Goal: Task Accomplishment & Management: Manage account settings

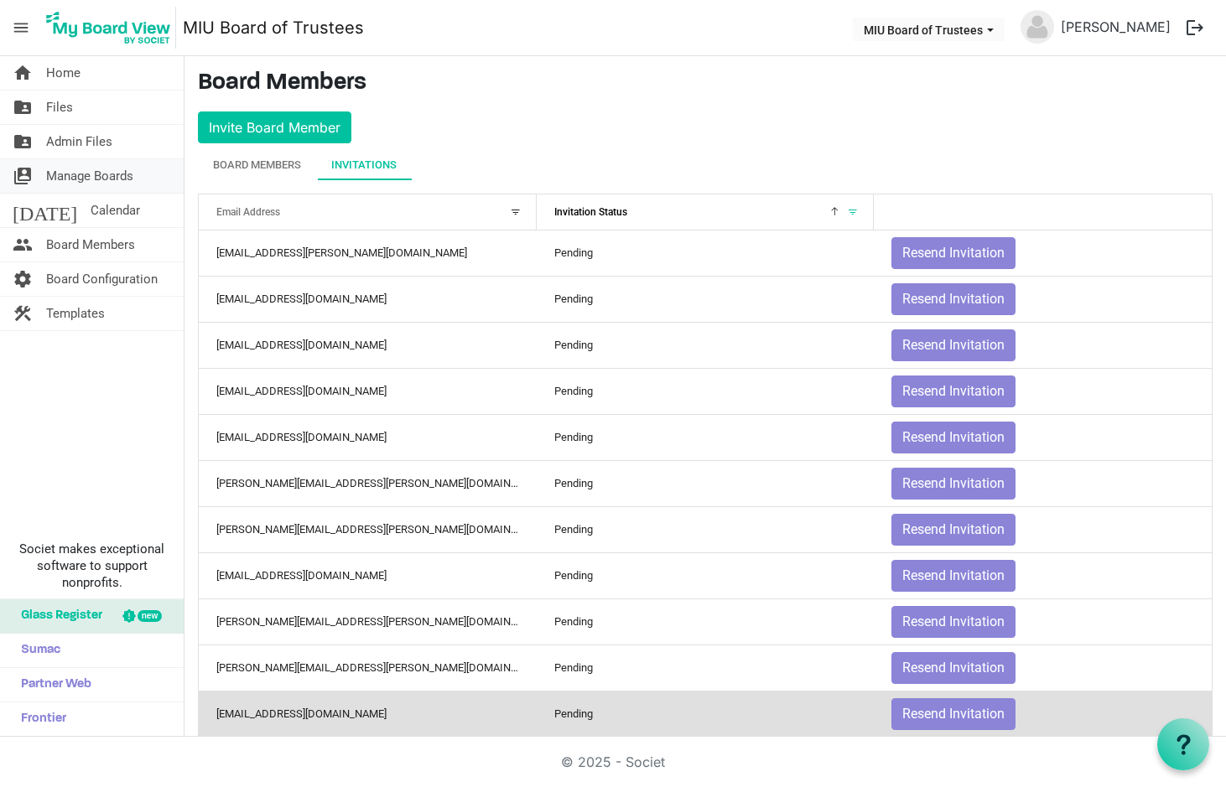
scroll to position [351, 0]
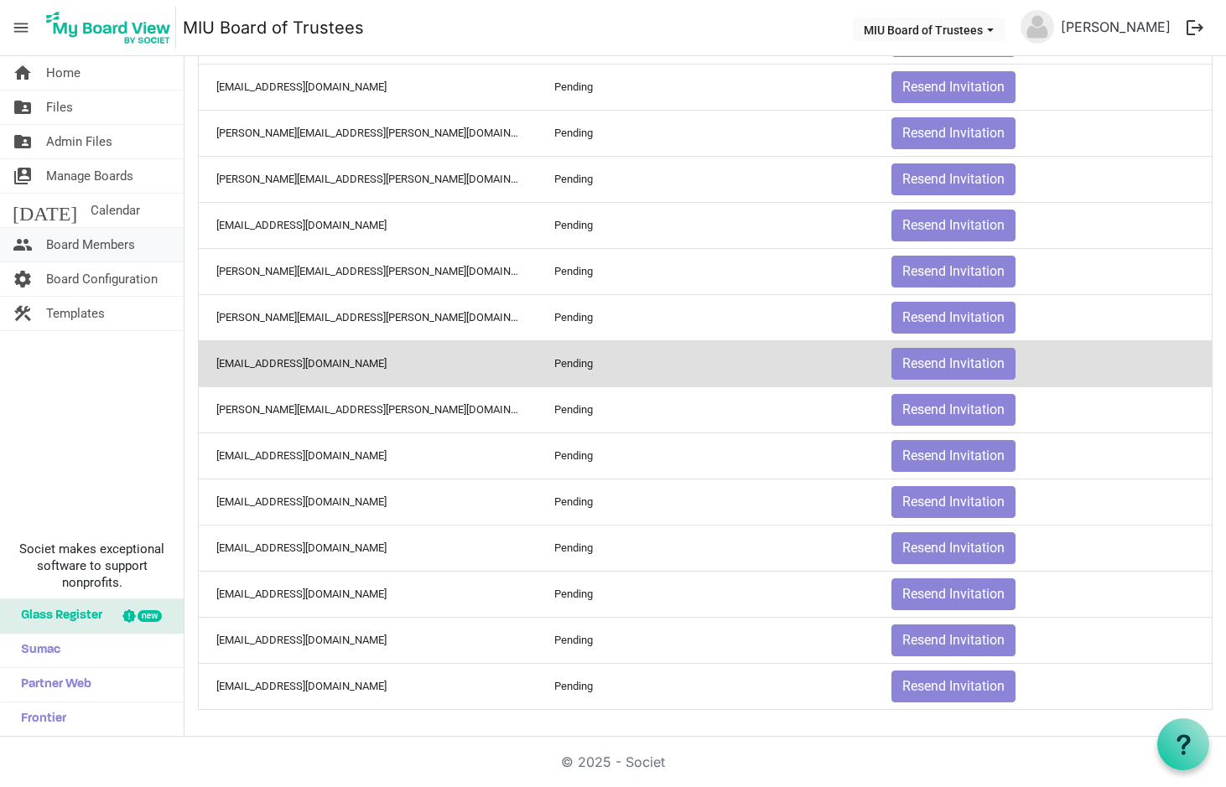
drag, startPoint x: 76, startPoint y: 242, endPoint x: 85, endPoint y: 239, distance: 8.8
click at [77, 242] on span "Board Members" at bounding box center [90, 245] width 89 height 34
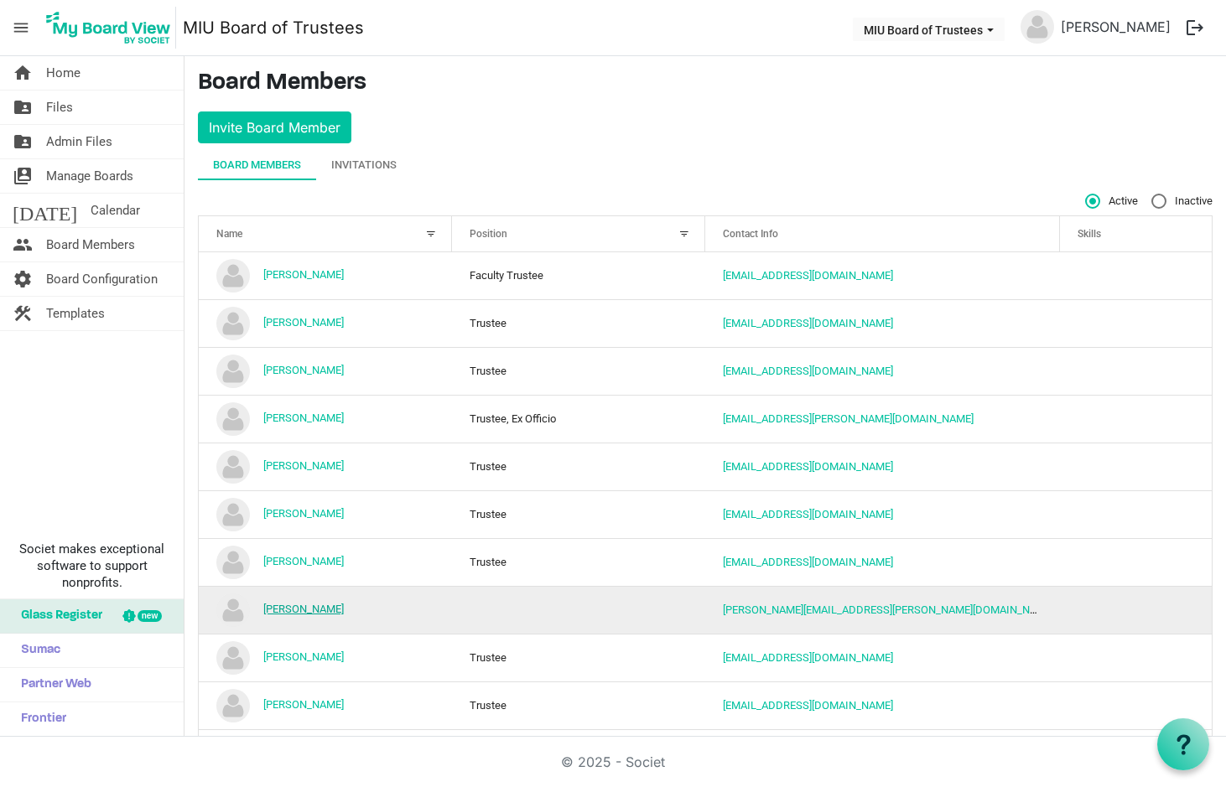
click at [314, 605] on link "[PERSON_NAME]" at bounding box center [303, 609] width 81 height 13
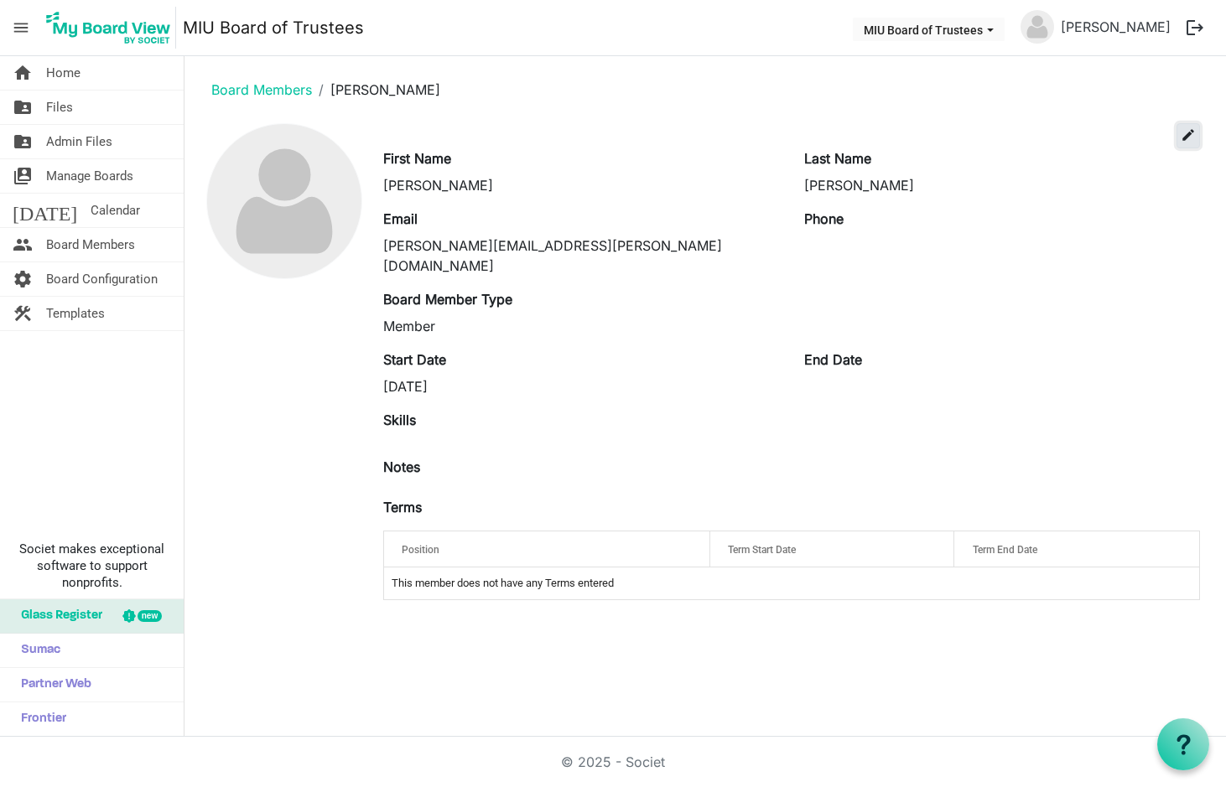
drag, startPoint x: 1188, startPoint y: 134, endPoint x: 1177, endPoint y: 148, distance: 17.3
click at [1188, 136] on span "edit" at bounding box center [1188, 134] width 15 height 15
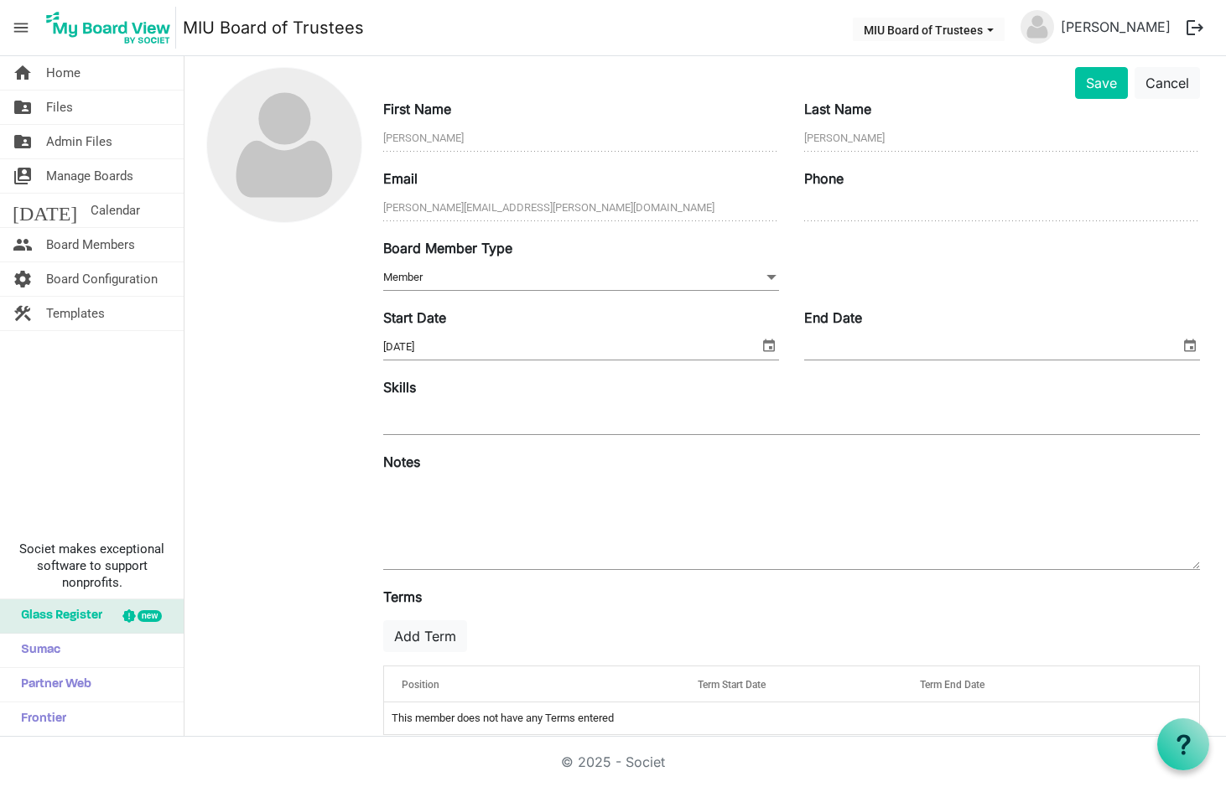
scroll to position [81, 0]
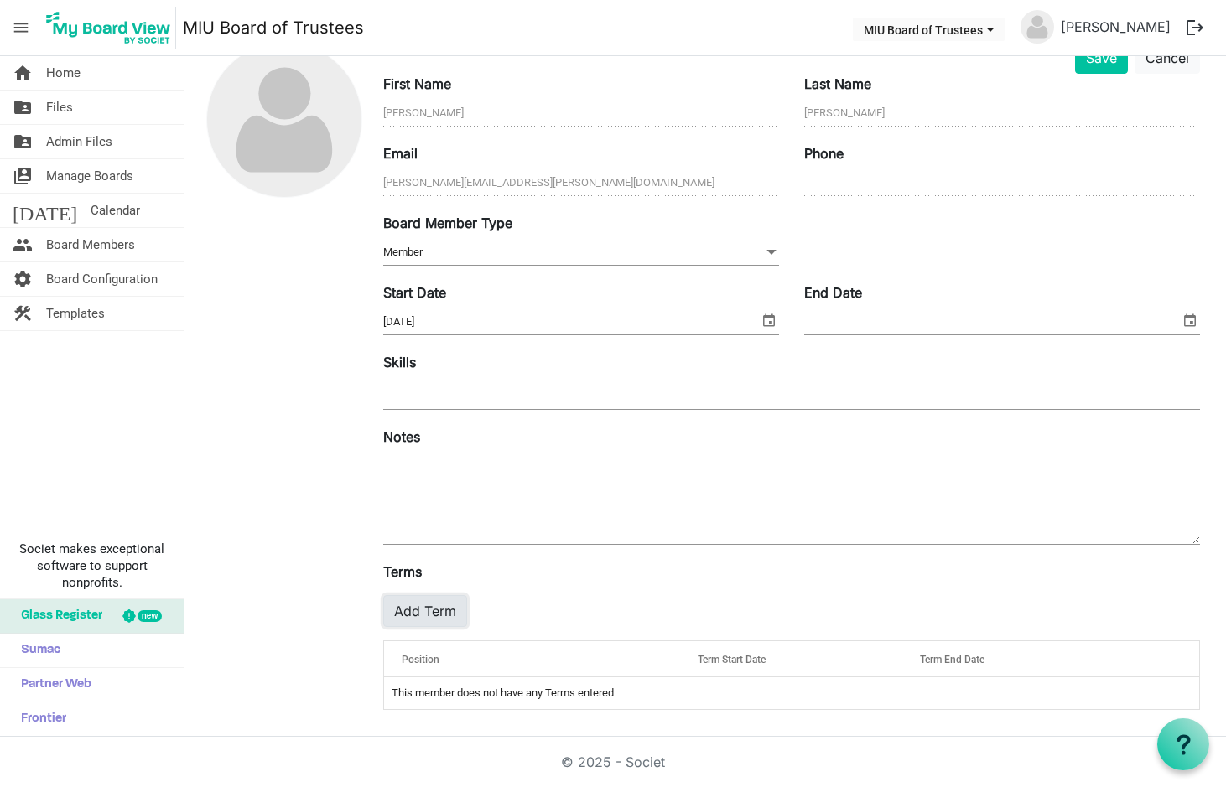
click at [436, 610] on button "Add Term" at bounding box center [425, 611] width 84 height 32
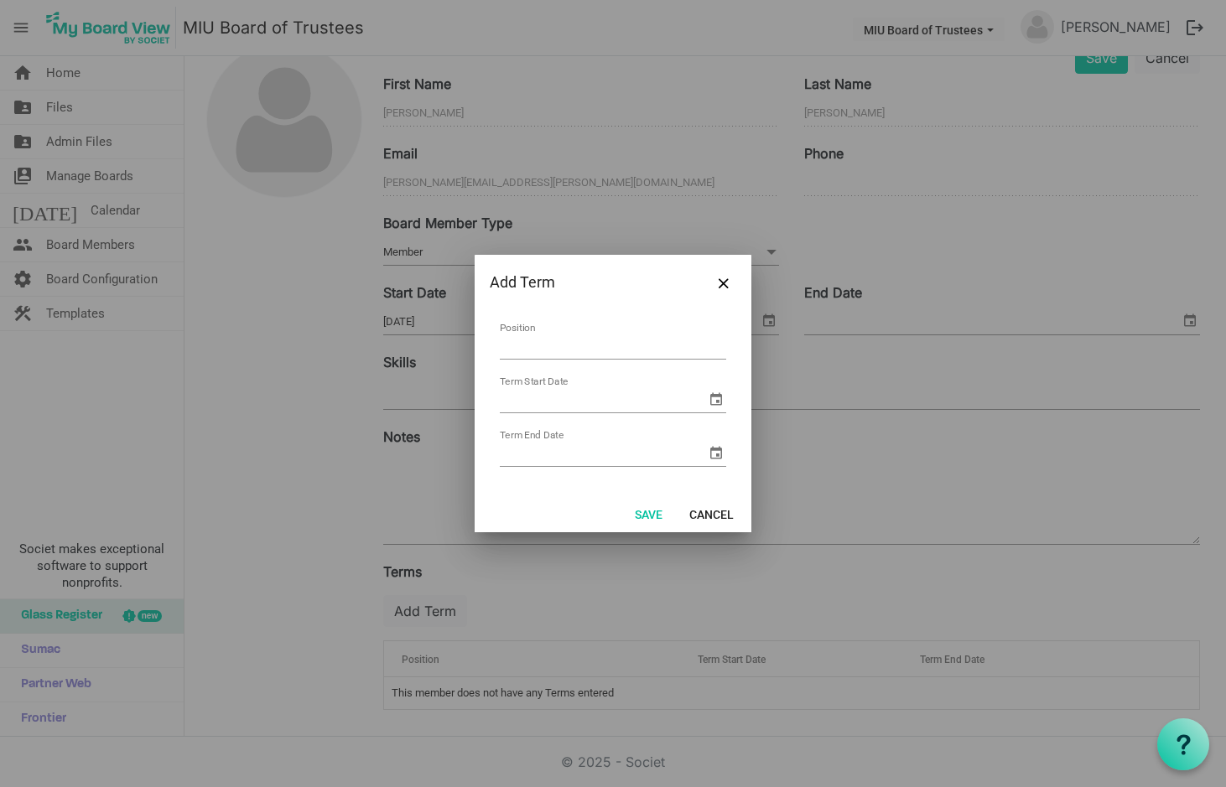
click at [598, 351] on input "Position" at bounding box center [613, 347] width 226 height 26
type input "Trustee Emeriti"
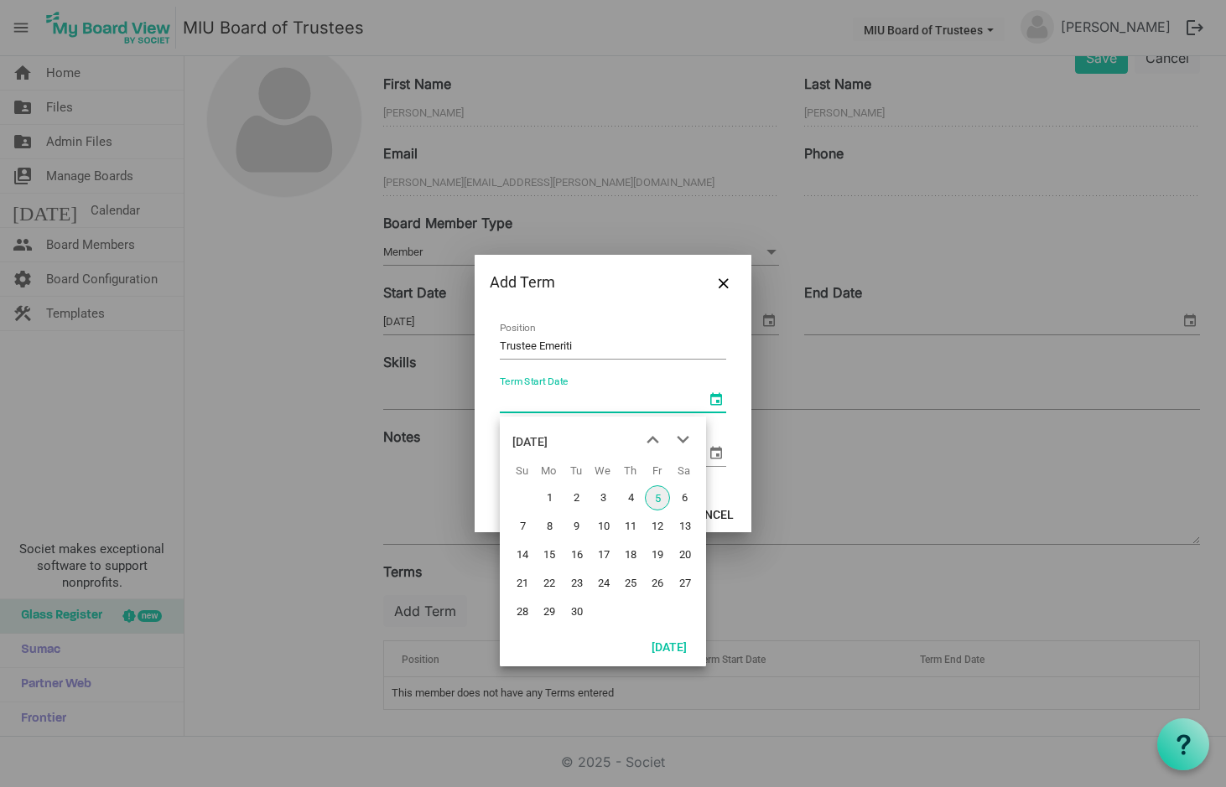
drag, startPoint x: 714, startPoint y: 398, endPoint x: 663, endPoint y: 424, distance: 57.8
click at [714, 399] on span "select" at bounding box center [716, 399] width 20 height 20
click at [659, 496] on span "5" at bounding box center [657, 498] width 25 height 25
type input "9/5/2025"
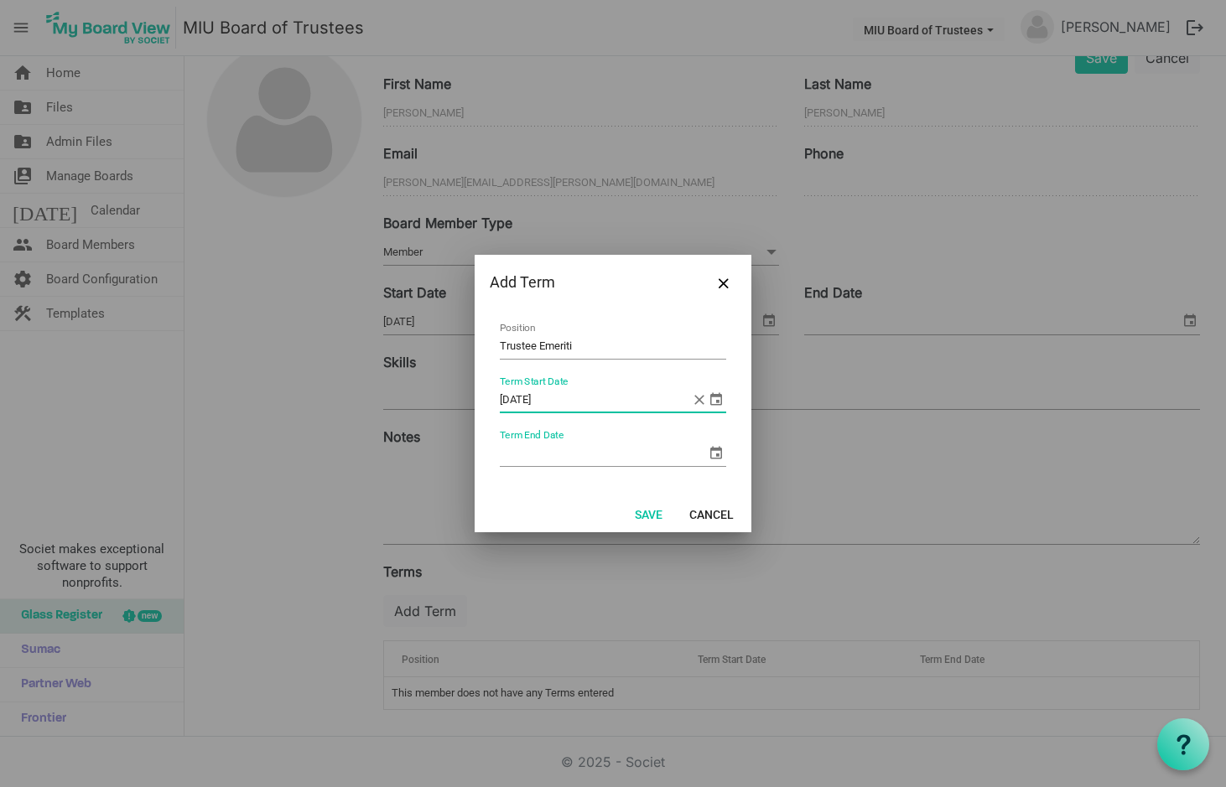
click at [583, 456] on input "Term End Date" at bounding box center [603, 453] width 206 height 25
type input "9/5/2030"
click at [650, 512] on button "Save" at bounding box center [648, 513] width 49 height 23
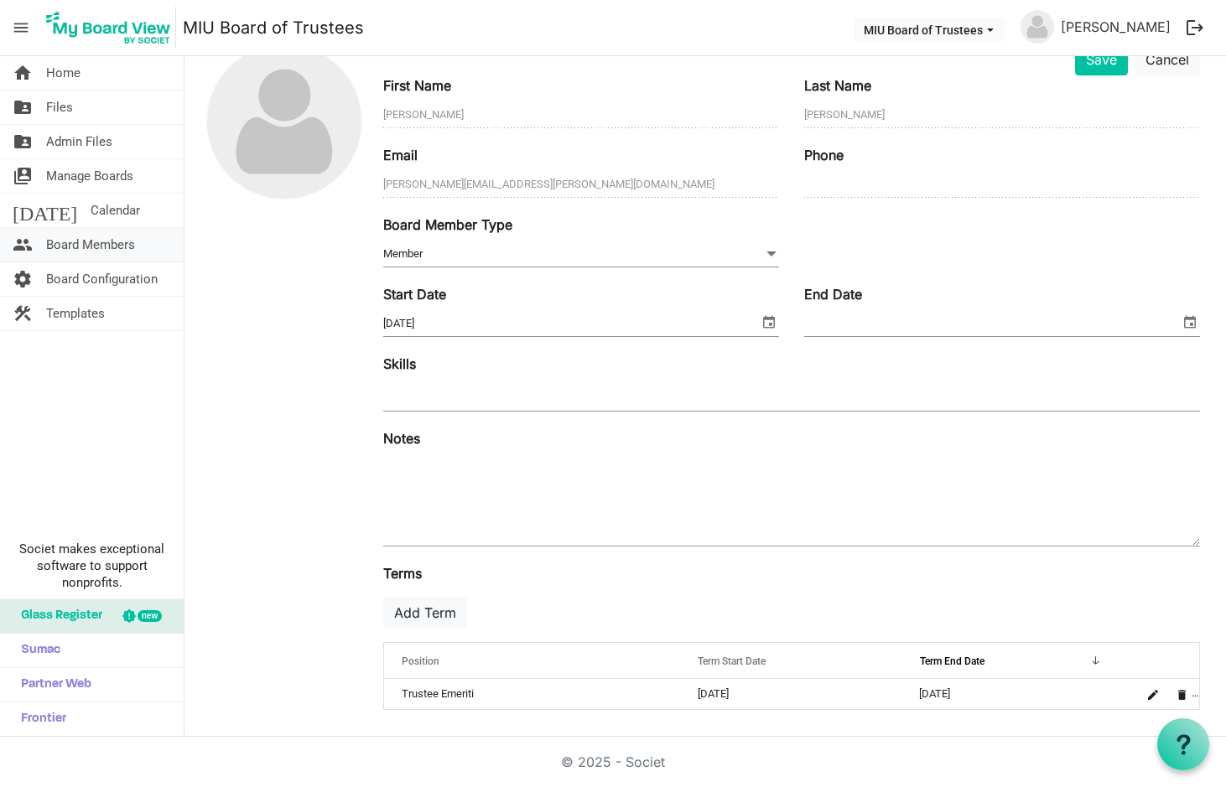
click at [103, 239] on span "Board Members" at bounding box center [90, 245] width 89 height 34
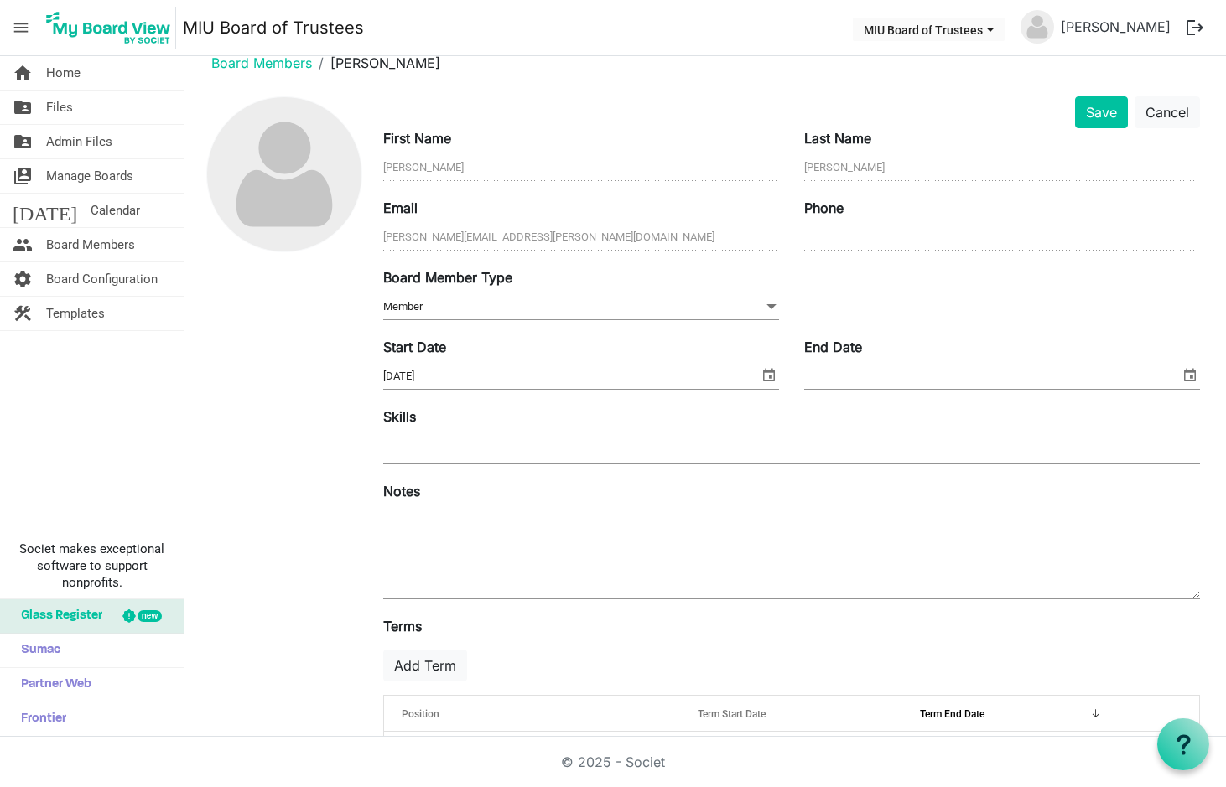
scroll to position [0, 0]
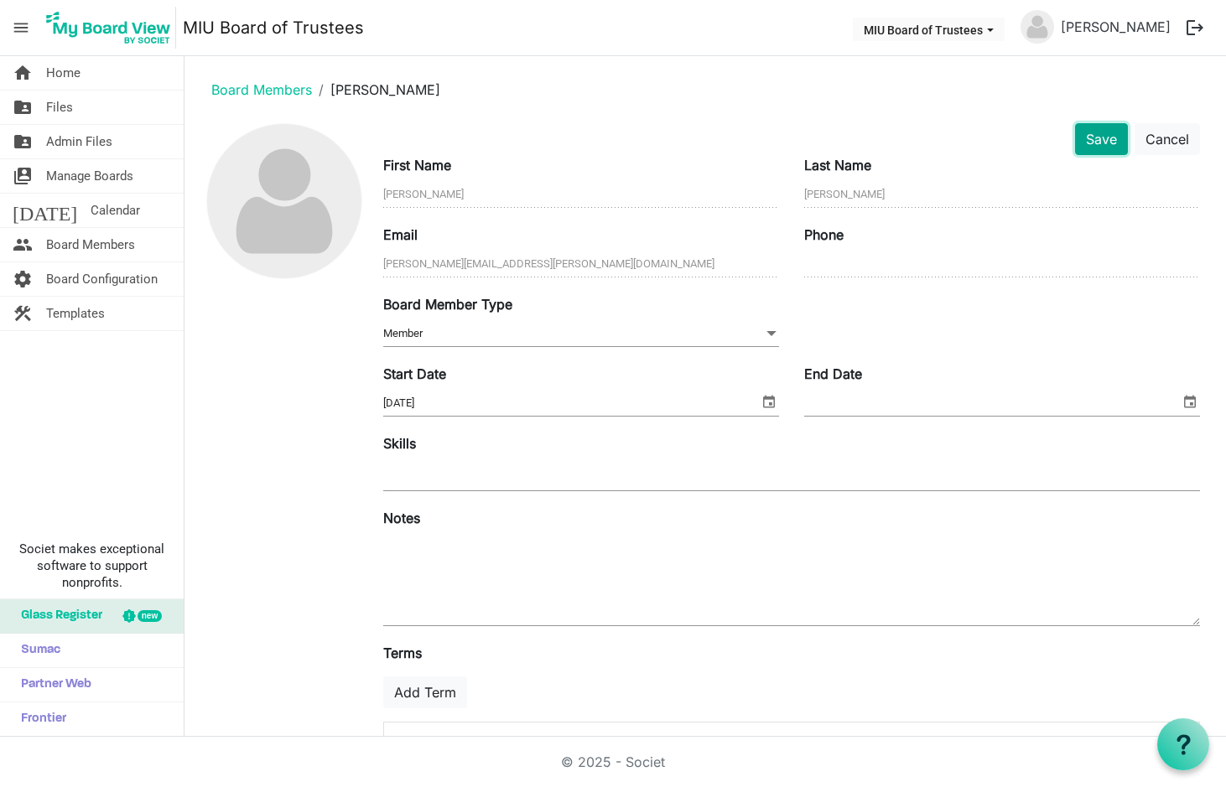
click at [1085, 141] on button "Save" at bounding box center [1101, 139] width 53 height 32
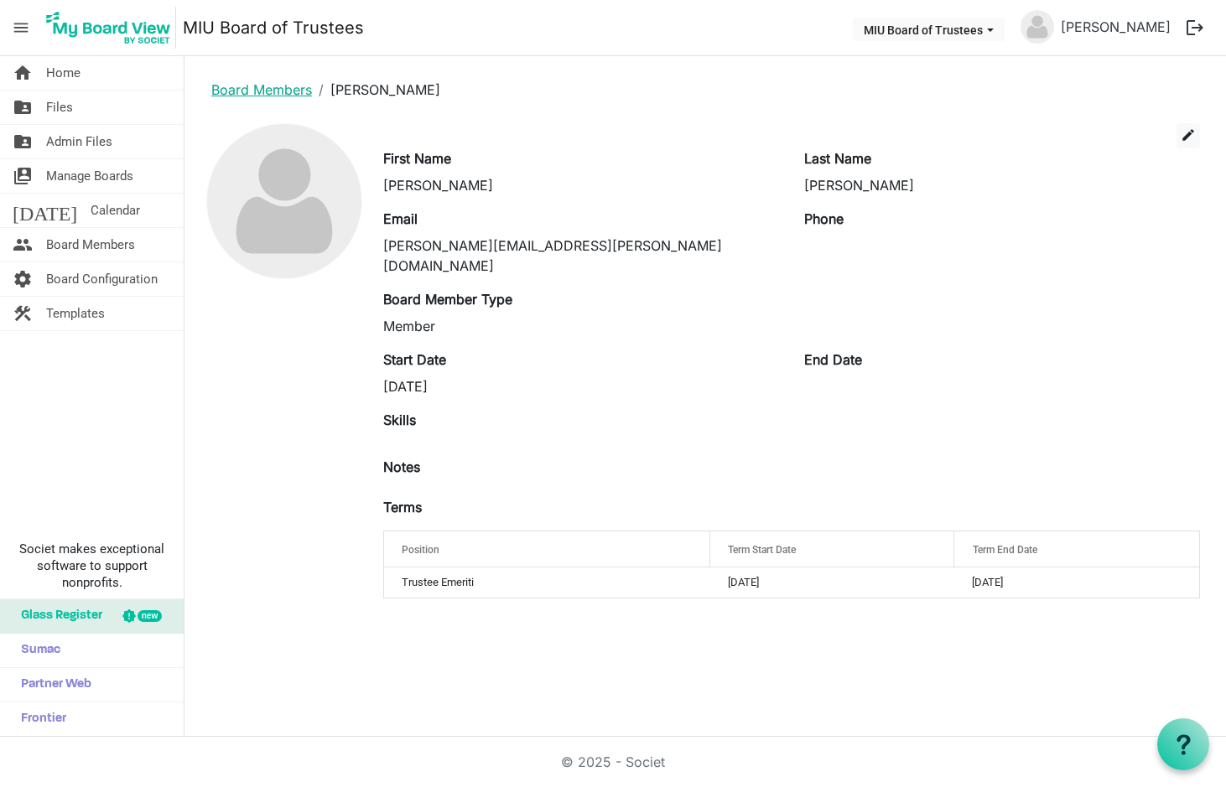
click at [274, 83] on link "Board Members" at bounding box center [261, 89] width 101 height 17
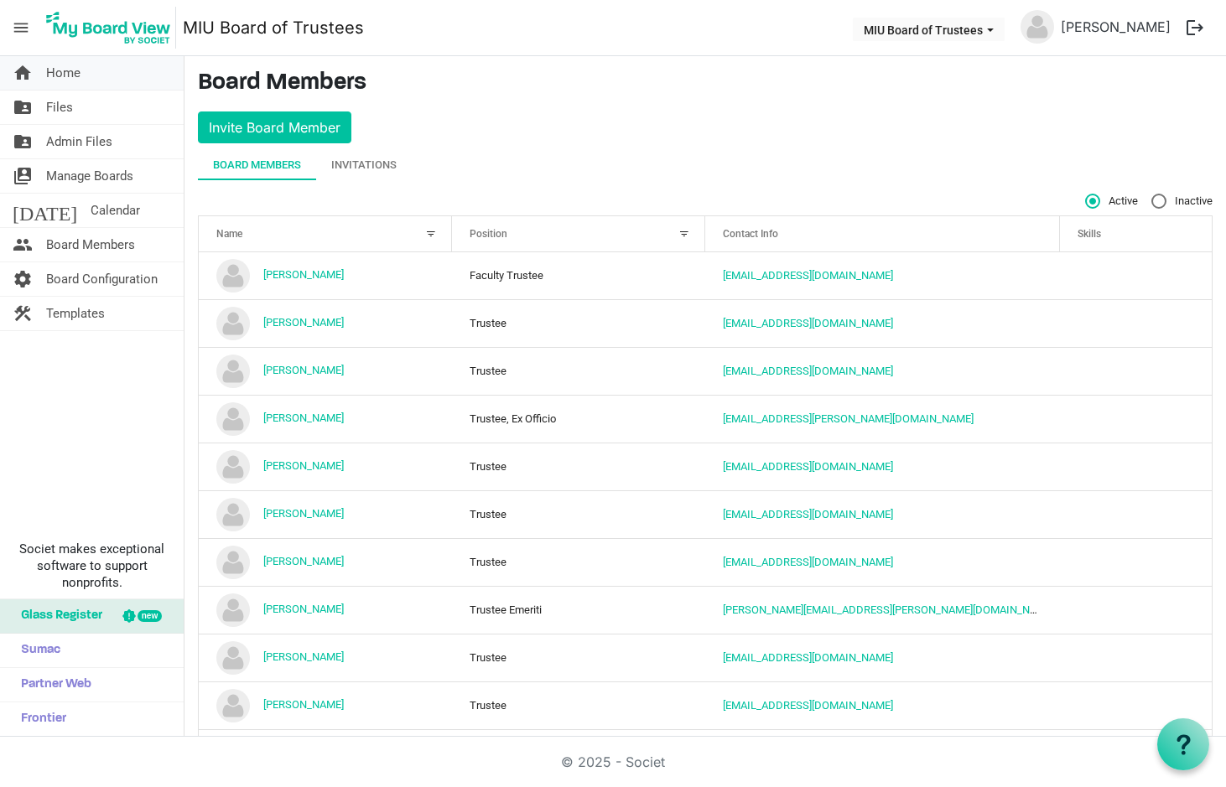
click at [70, 75] on span "Home" at bounding box center [63, 73] width 34 height 34
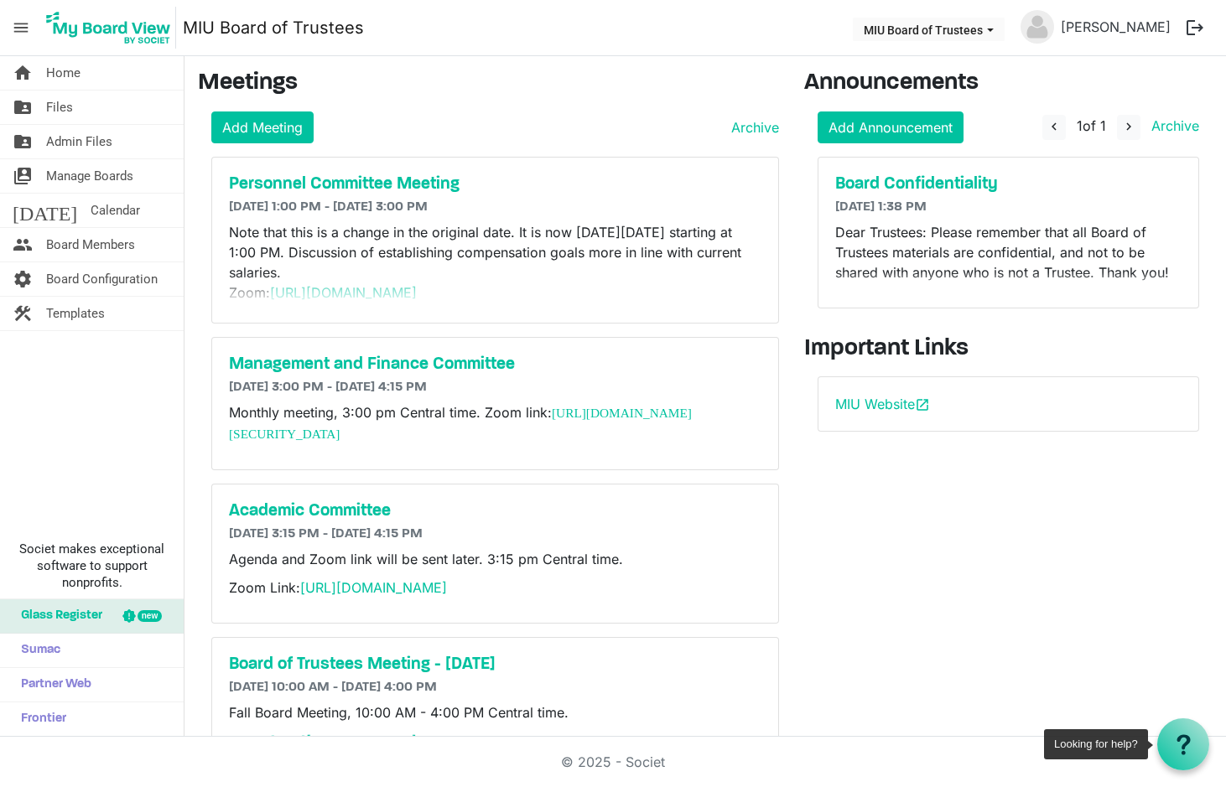
click at [1177, 738] on use at bounding box center [1183, 745] width 13 height 20
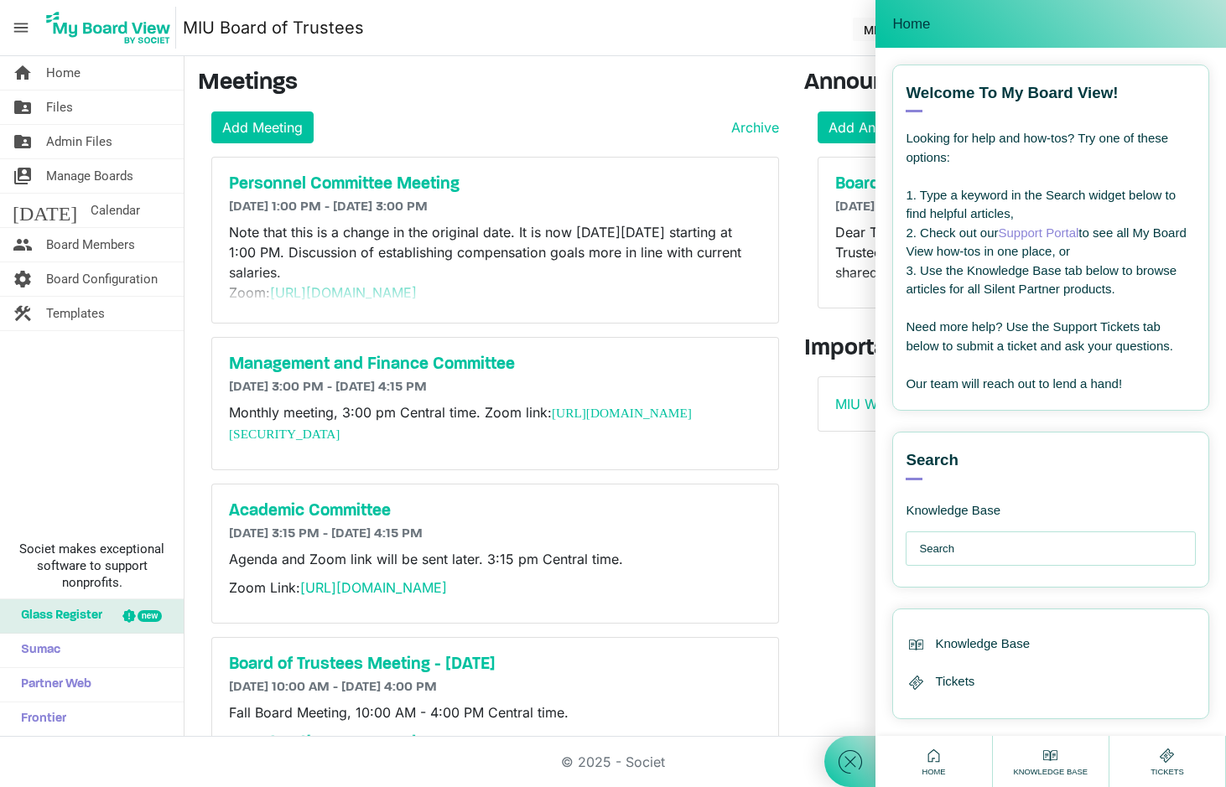
click at [1167, 753] on icon at bounding box center [1166, 756] width 21 height 21
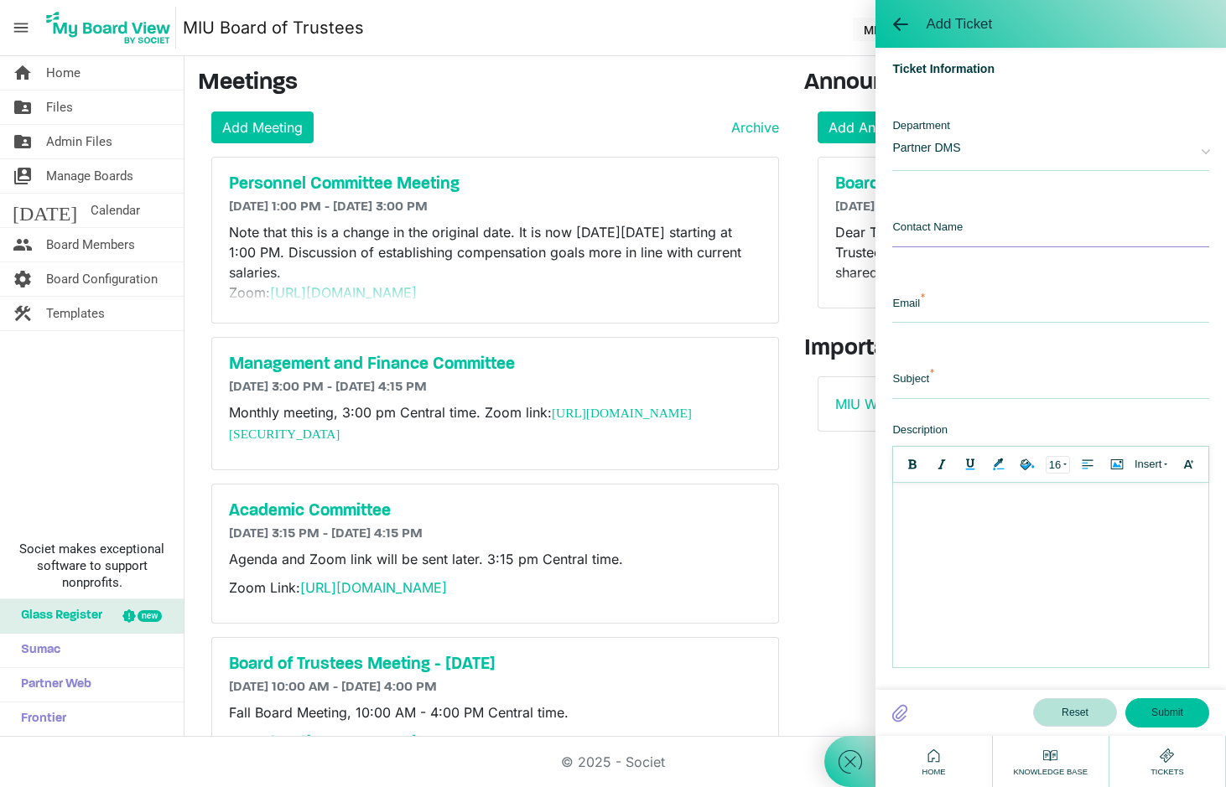
click at [960, 232] on input "text" at bounding box center [1050, 229] width 317 height 36
type input "Elaine"
click at [1115, 313] on input "email" at bounding box center [1050, 305] width 317 height 36
type input "boardoftrustees@miu.edu"
click at [943, 383] on input "text" at bounding box center [1050, 381] width 317 height 36
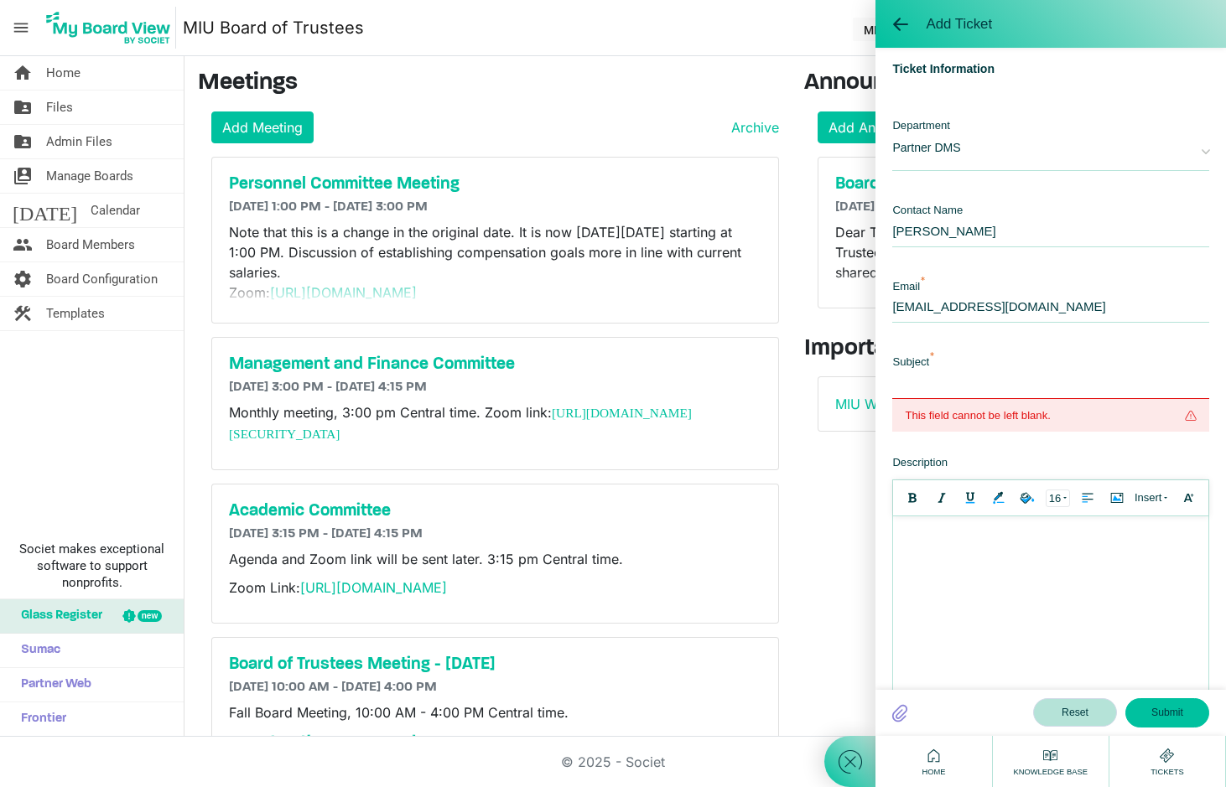
click at [919, 383] on input "text" at bounding box center [1050, 381] width 317 height 36
type input "New Invitee can't log on"
drag, startPoint x: 1044, startPoint y: 553, endPoint x: 1046, endPoint y: 585, distance: 31.9
click at [1045, 587] on body at bounding box center [1050, 609] width 315 height 184
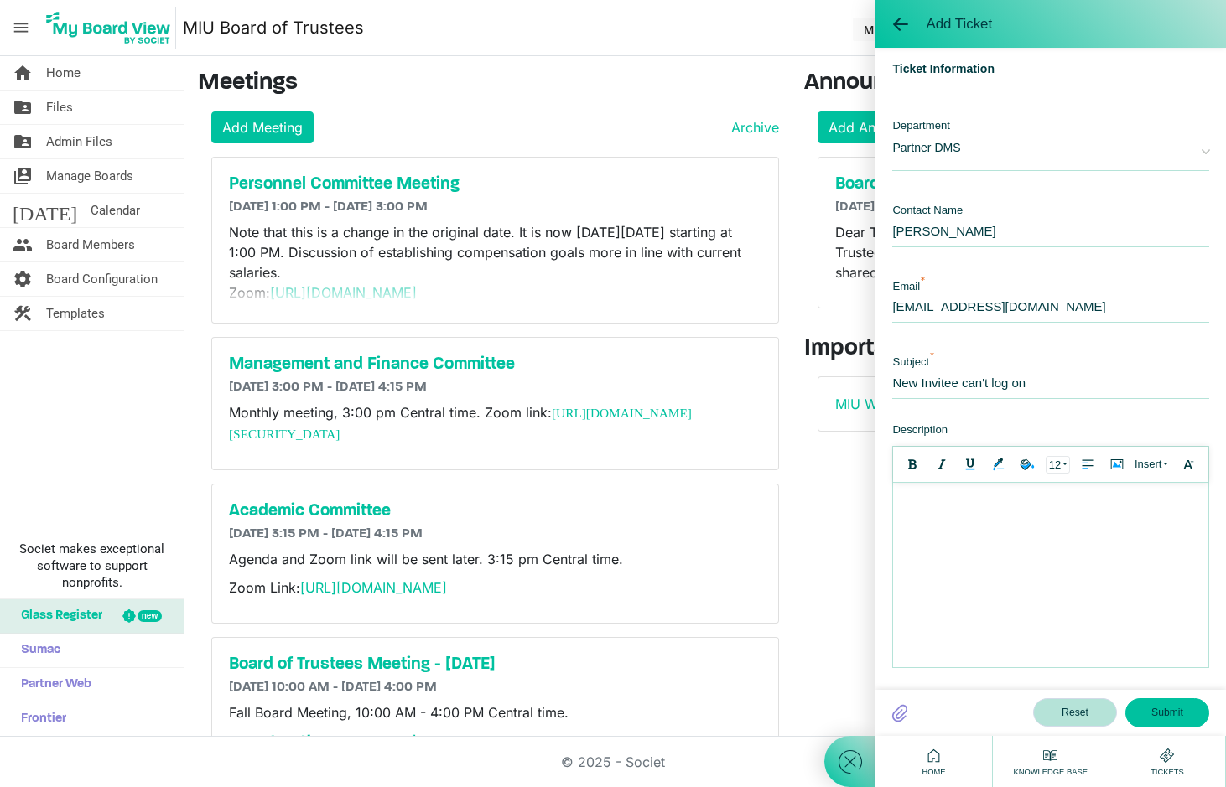
click at [1017, 499] on div at bounding box center [1051, 500] width 299 height 18
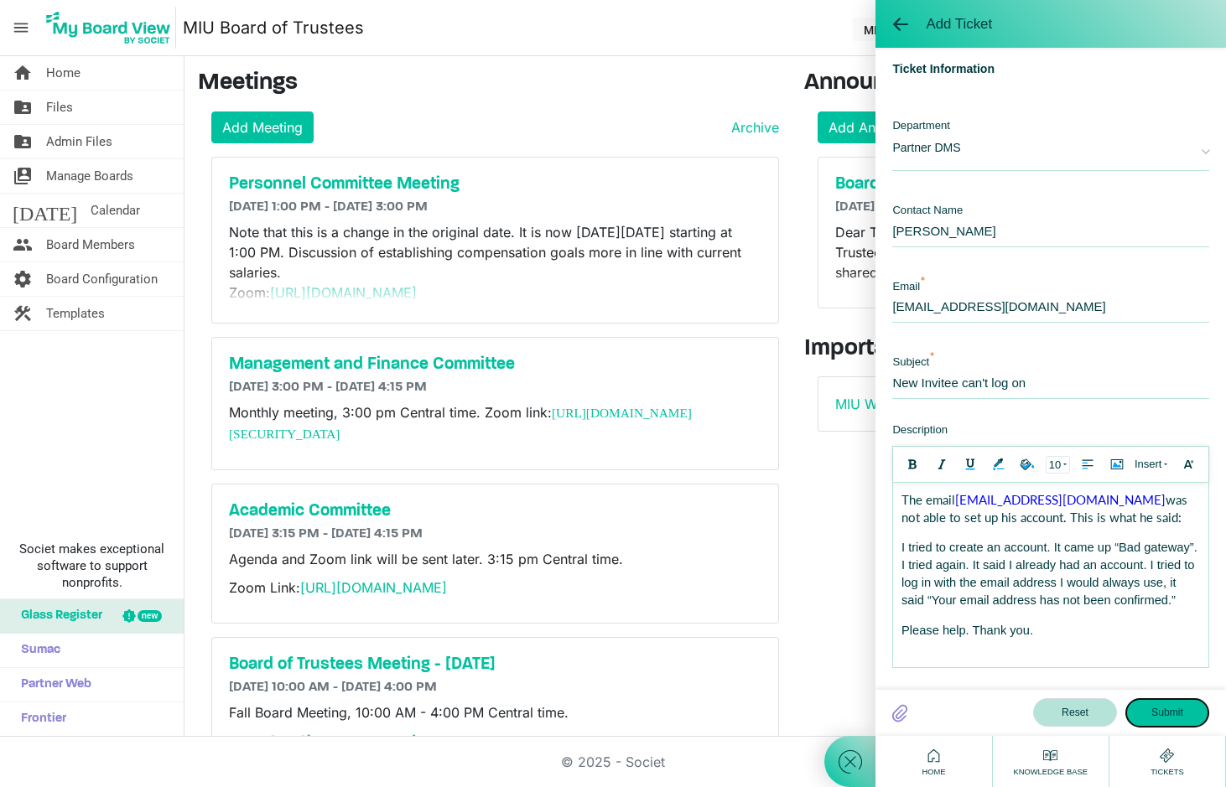
click at [1168, 710] on button "Submit" at bounding box center [1167, 713] width 84 height 29
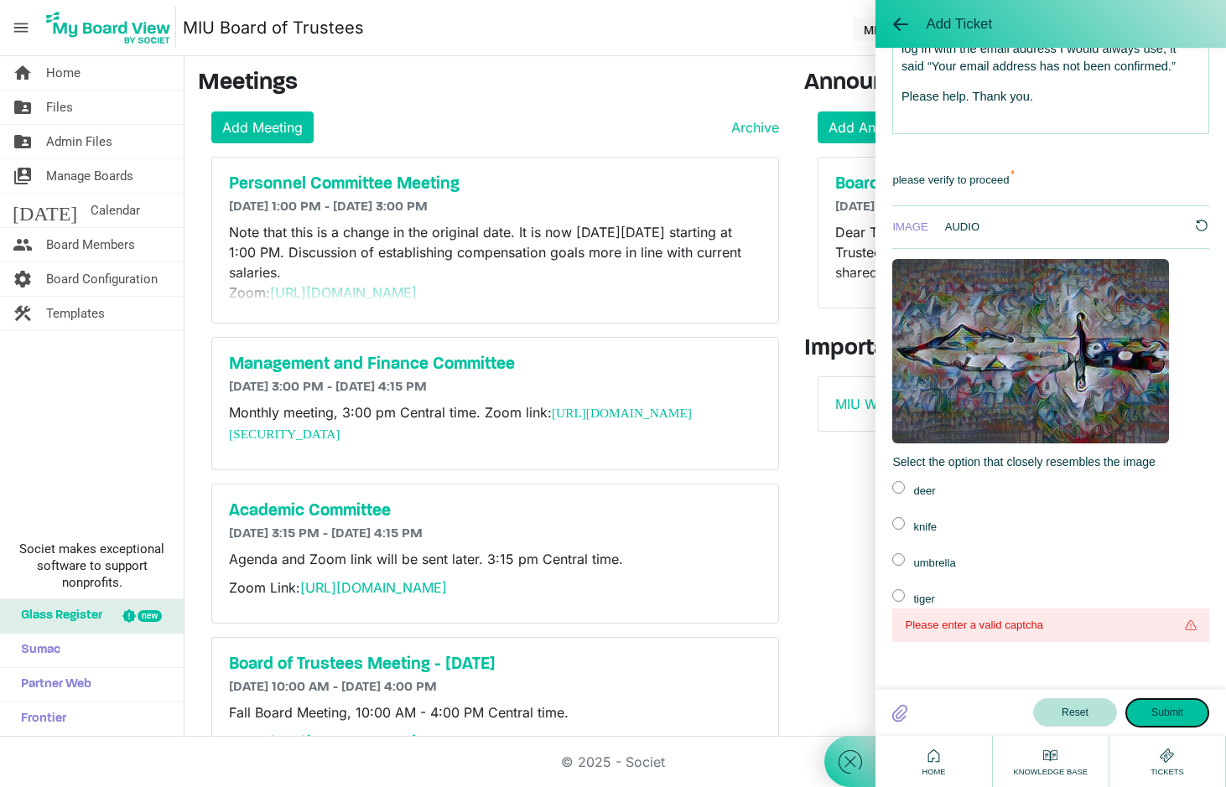
scroll to position [549, 0]
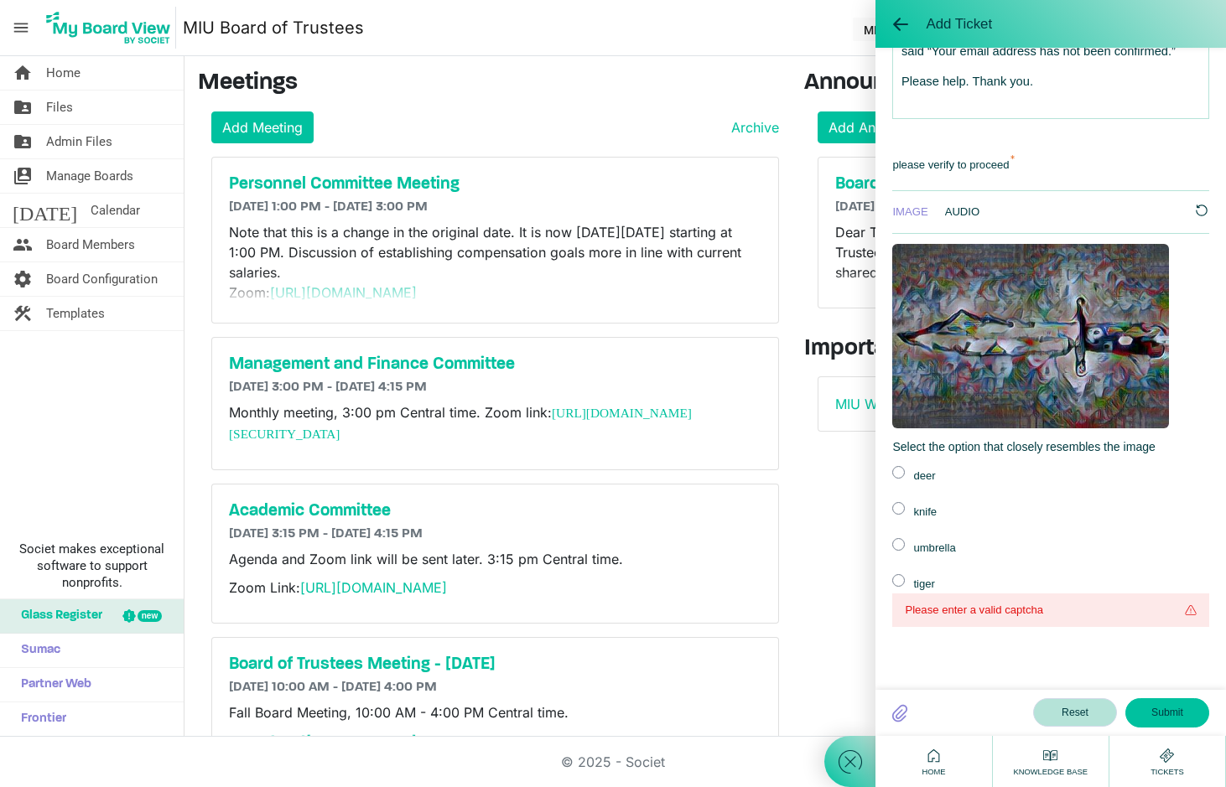
click at [899, 508] on label at bounding box center [898, 508] width 13 height 13
click at [0, 0] on input "radio" at bounding box center [0, 0] width 0 height 0
click at [1167, 709] on button "Submit" at bounding box center [1167, 713] width 84 height 29
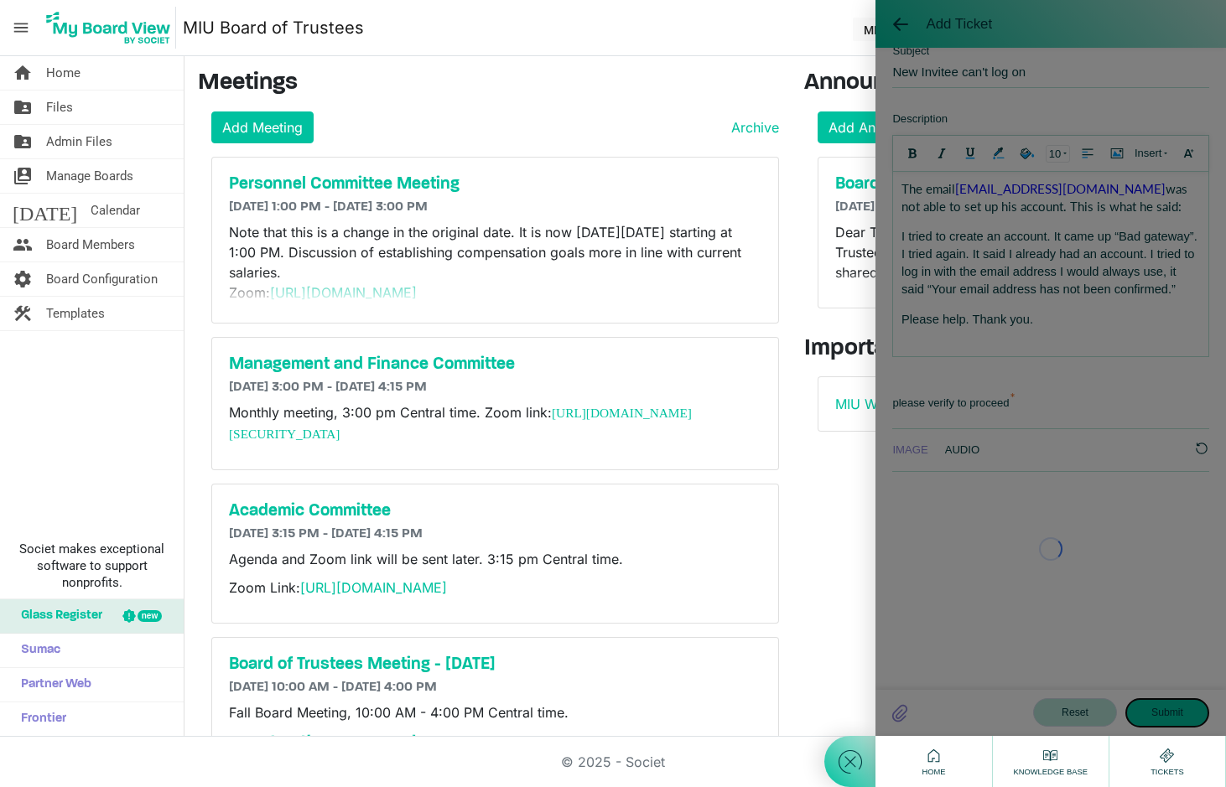
scroll to position [516, 0]
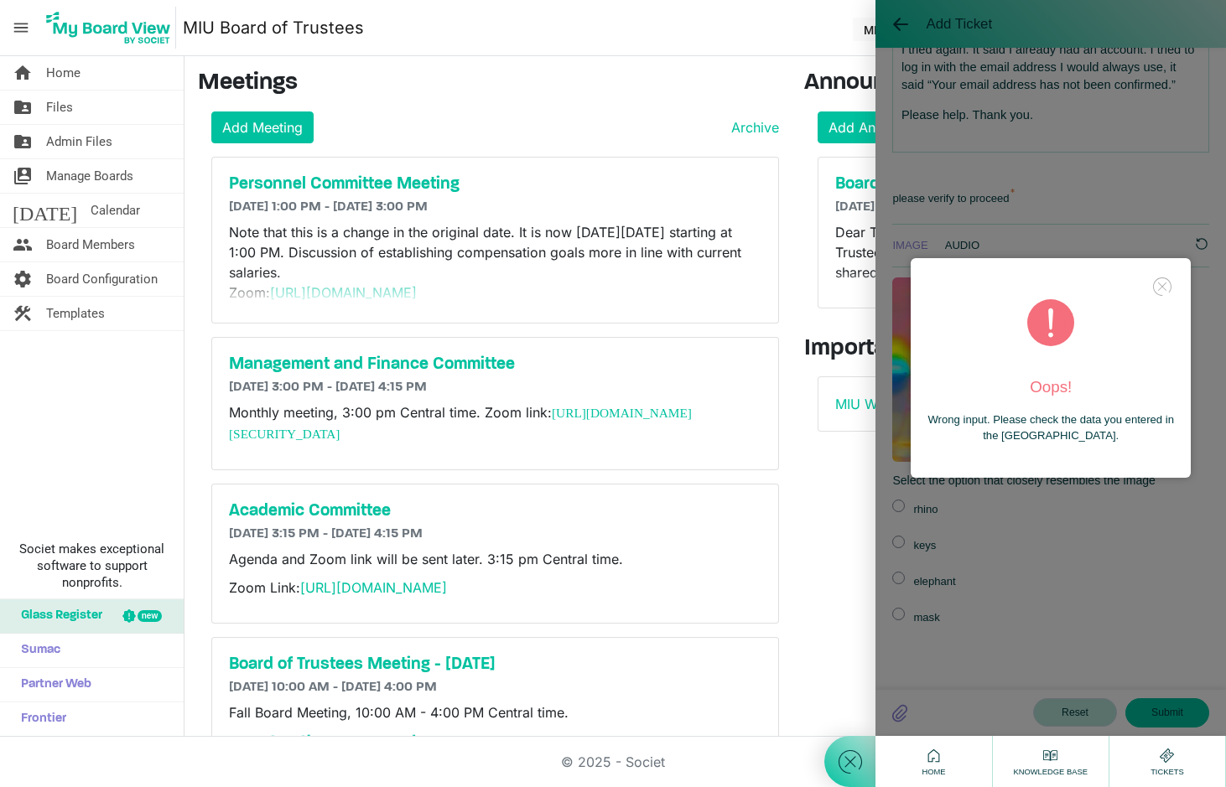
click at [1160, 287] on icon at bounding box center [1162, 286] width 23 height 23
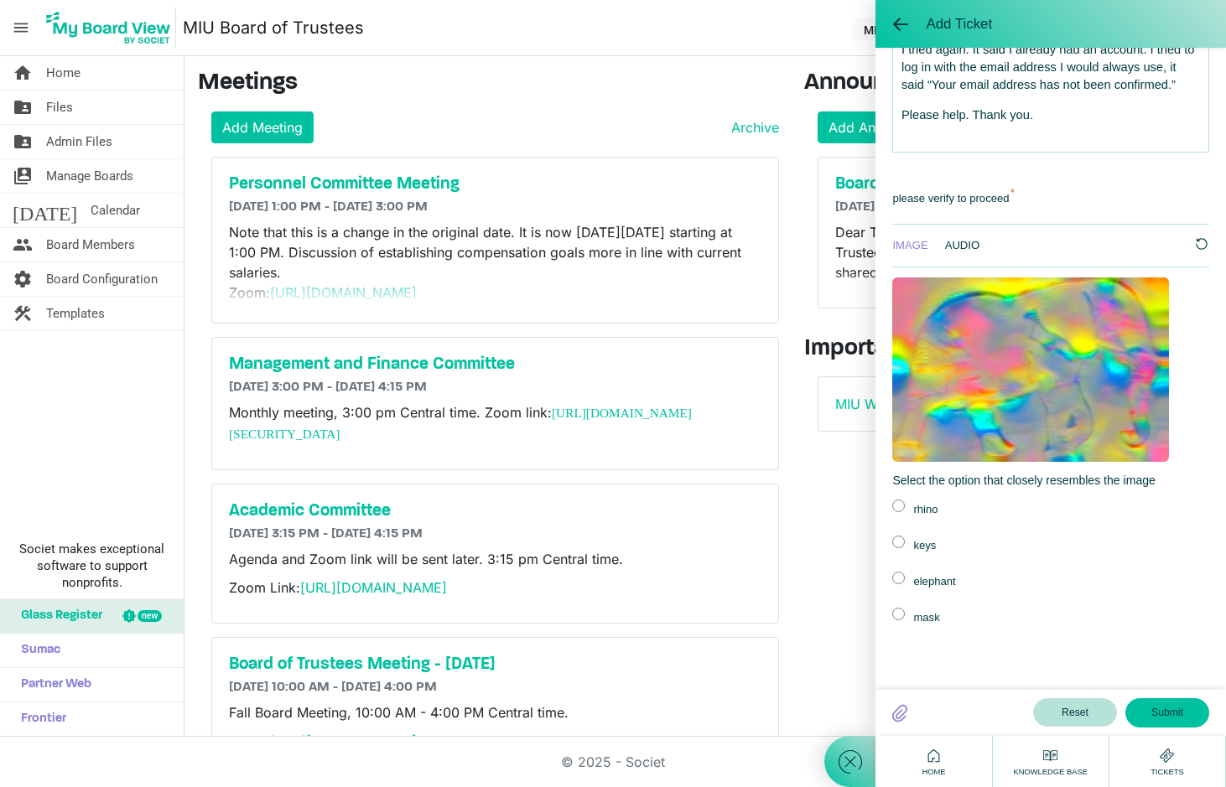
click at [896, 577] on label at bounding box center [898, 578] width 13 height 13
click at [0, 0] on input "radio" at bounding box center [0, 0] width 0 height 0
click at [1167, 709] on button "Submit" at bounding box center [1167, 713] width 84 height 29
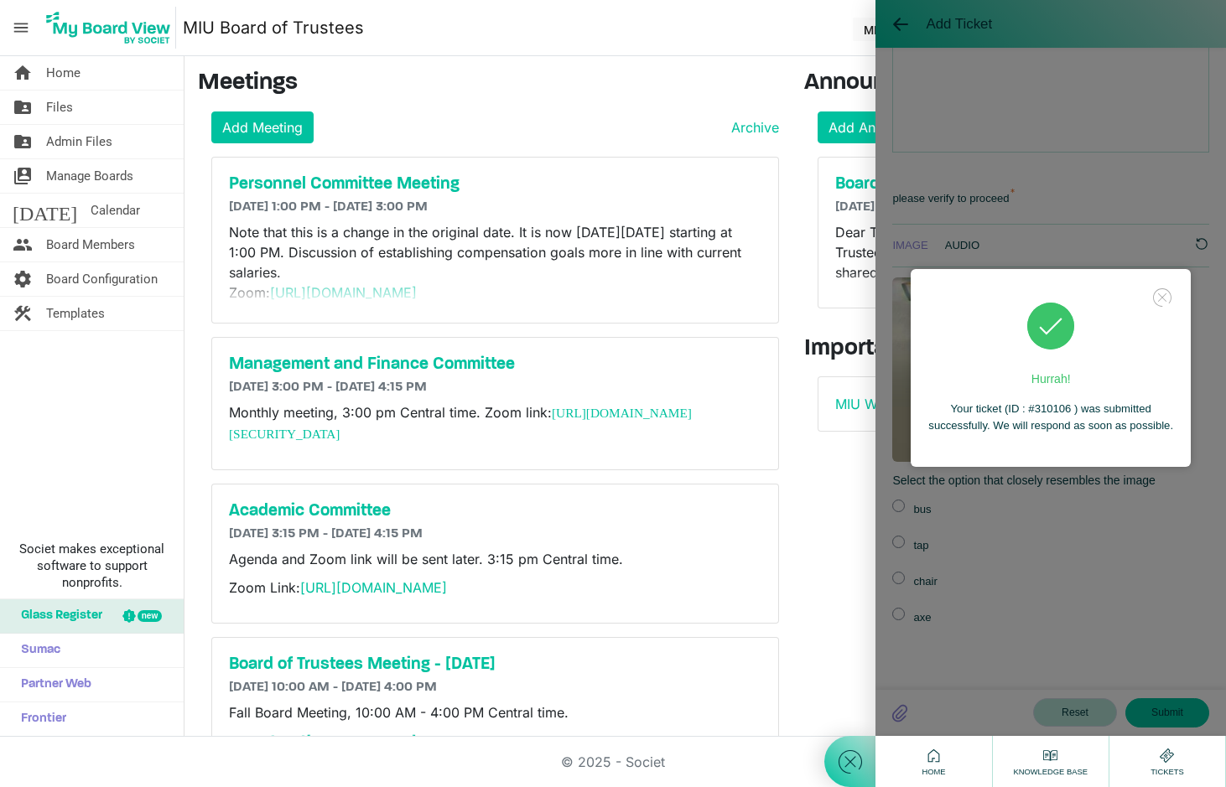
click at [1166, 299] on icon at bounding box center [1162, 297] width 23 height 23
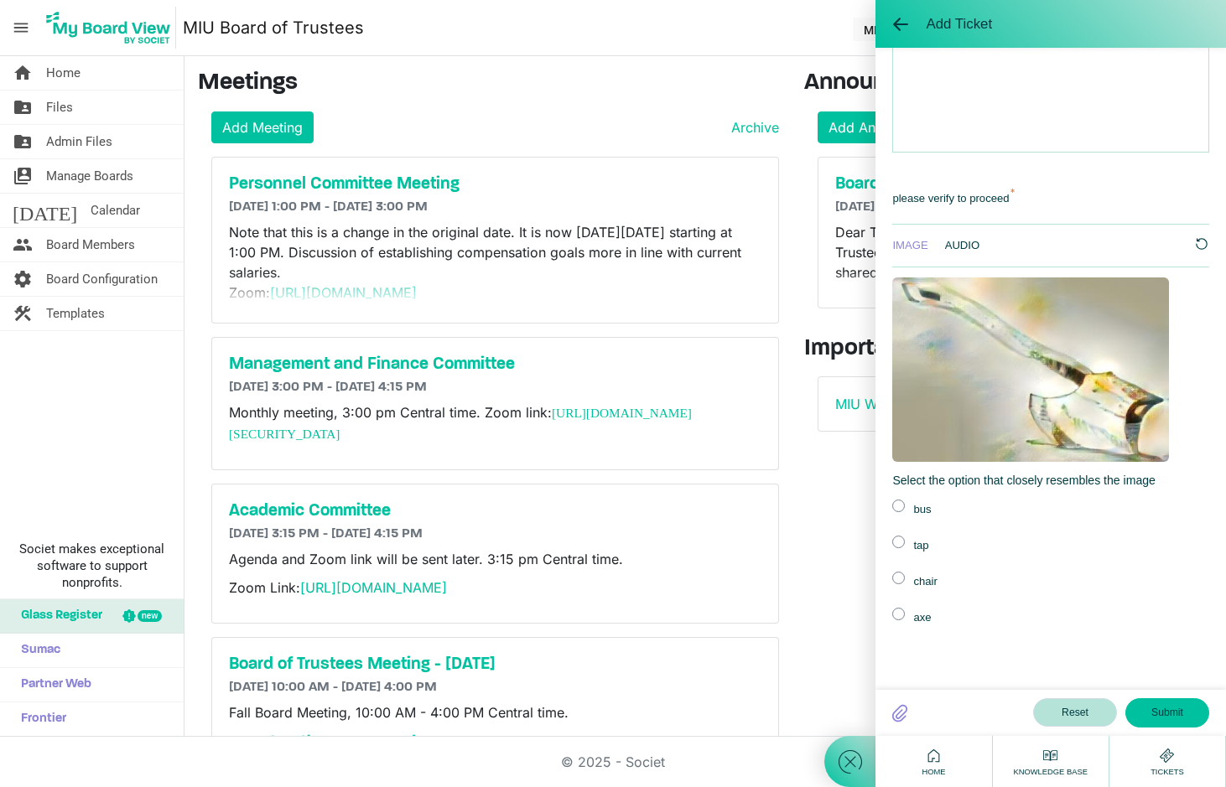
click at [838, 548] on div at bounding box center [849, 393] width 51 height 787
click at [803, 39] on nav "menu MIU Board of Trustees MIU Board of Trustees Elaine Guthrie logout" at bounding box center [613, 28] width 1226 height 56
drag, startPoint x: 803, startPoint y: 39, endPoint x: 662, endPoint y: 60, distance: 142.4
click at [662, 60] on main "Meetings Add Meeting Archive Personnel Committee Meeting 9/11/2025 1:00 PM - 9/…" at bounding box center [705, 527] width 1042 height 943
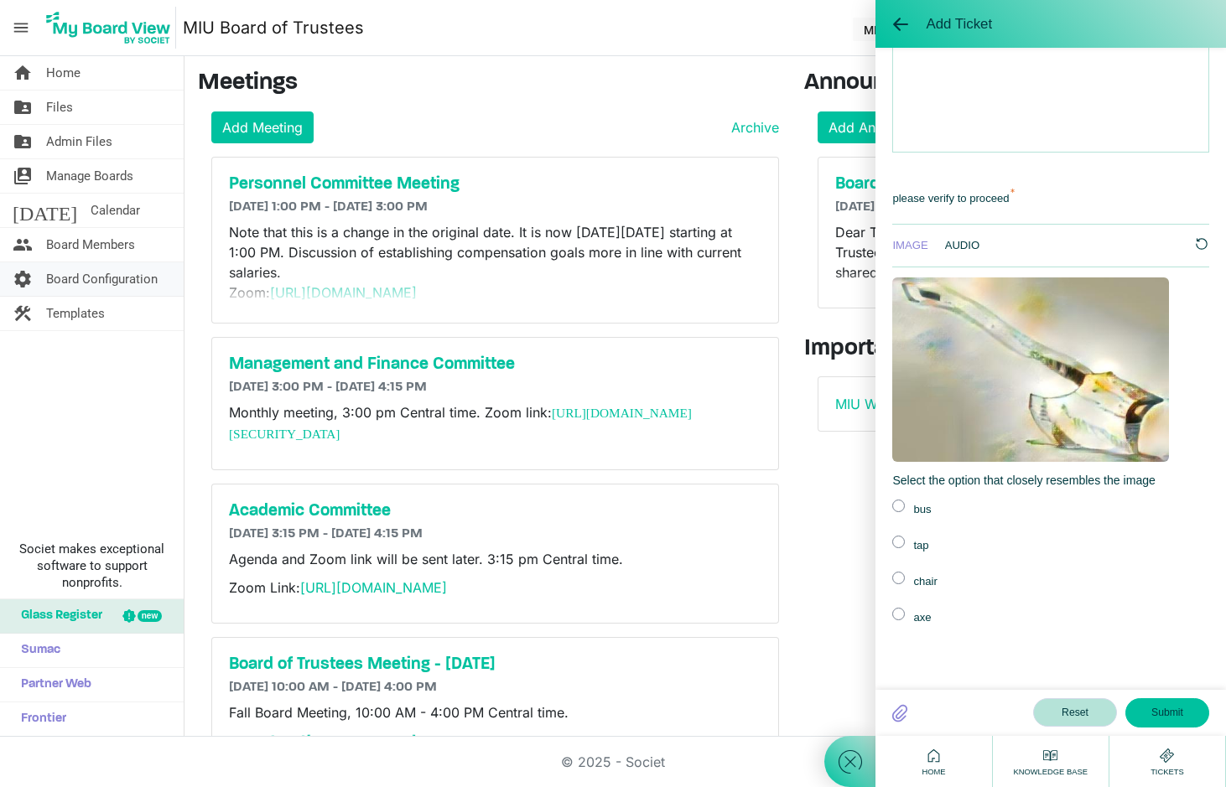
drag, startPoint x: 39, startPoint y: 347, endPoint x: 82, endPoint y: 268, distance: 89.7
click at [47, 332] on div "home Home folder_shared Files folder_shared Admin Files switch_account Manage B…" at bounding box center [92, 396] width 184 height 681
click at [70, 72] on span "Home" at bounding box center [63, 73] width 34 height 34
